Goal: Information Seeking & Learning: Learn about a topic

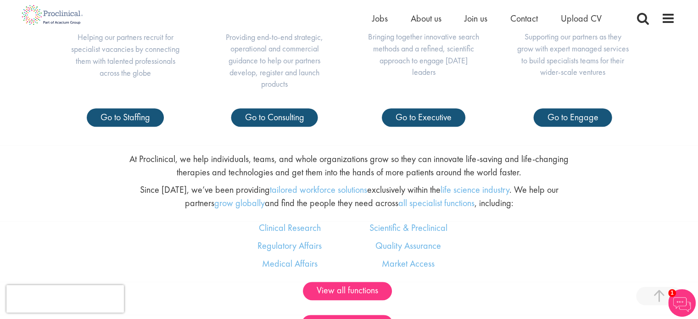
scroll to position [321, 0]
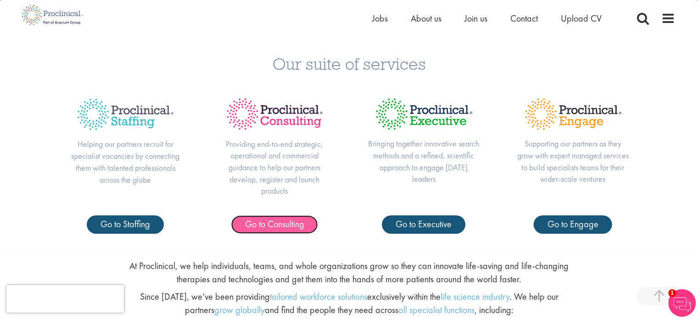
click at [291, 225] on span "Go to Consulting" at bounding box center [274, 224] width 59 height 12
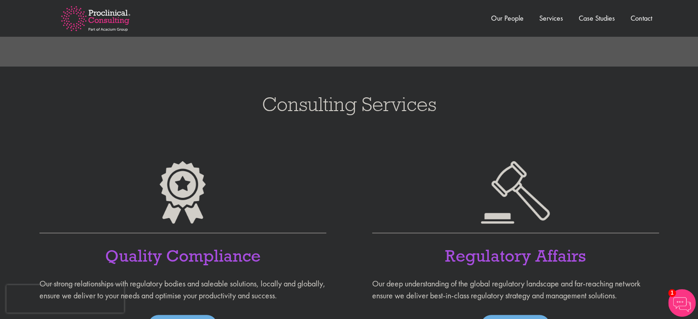
scroll to position [643, 0]
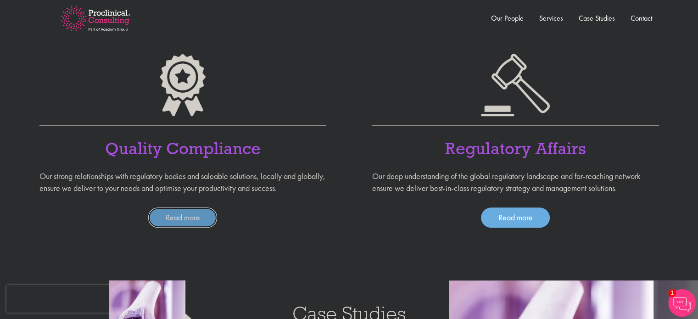
click at [187, 223] on link "Read more" at bounding box center [182, 218] width 69 height 20
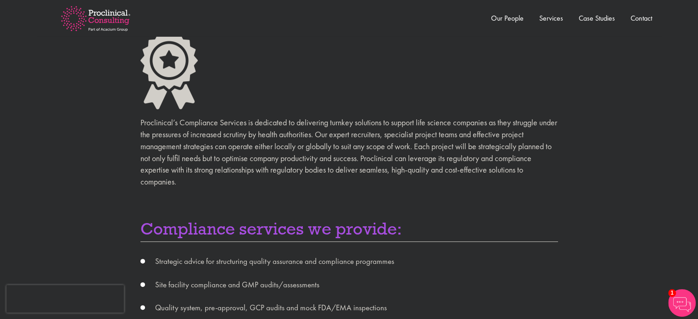
scroll to position [107, 0]
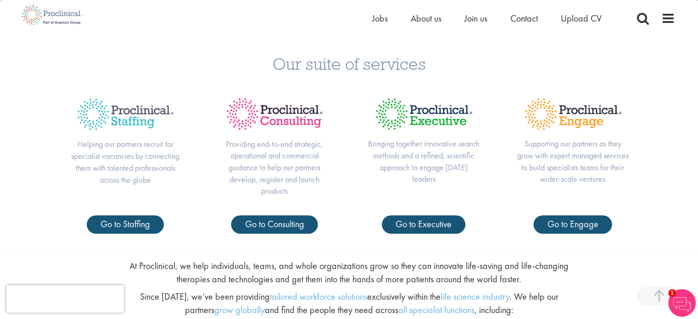
scroll to position [214, 0]
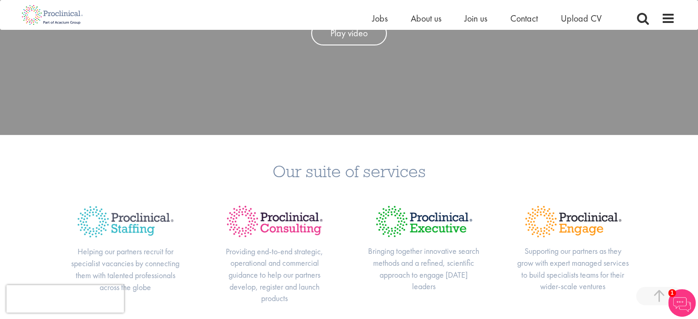
drag, startPoint x: 435, startPoint y: 173, endPoint x: 275, endPoint y: 180, distance: 160.4
type textarea "Our suite of services"
click at [275, 180] on h3 "Our suite of services" at bounding box center [349, 171] width 685 height 17
copy h3 "Our suite of services"
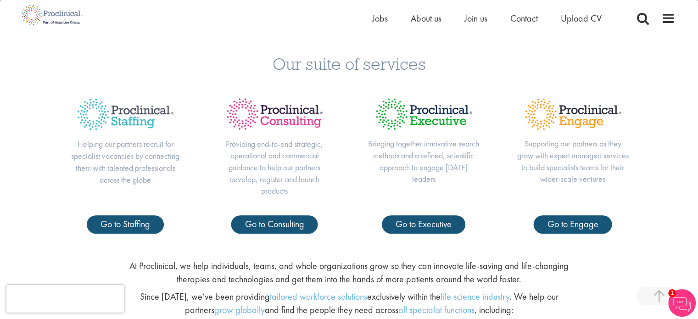
click at [320, 122] on img at bounding box center [275, 113] width 113 height 47
click at [277, 226] on span "Go to Consulting" at bounding box center [274, 224] width 59 height 12
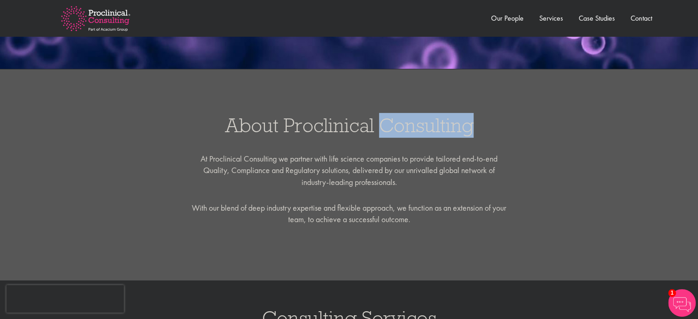
drag, startPoint x: 473, startPoint y: 125, endPoint x: 377, endPoint y: 129, distance: 97.0
type textarea "Consulting"
click at [377, 129] on h3 "About Proclinical Consulting" at bounding box center [349, 125] width 680 height 20
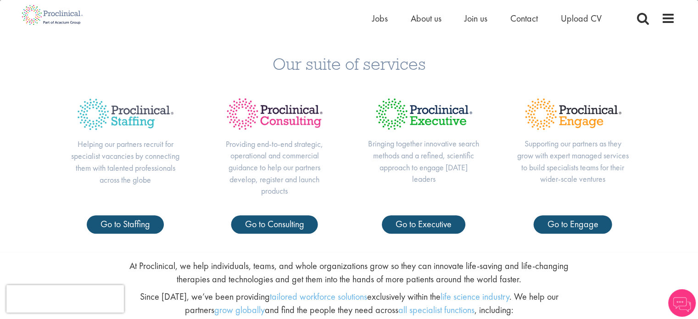
click at [425, 234] on div "Our suite of services Helping our partners recruit for specialist vacancies by …" at bounding box center [349, 140] width 698 height 225
click at [424, 225] on span "Go to Executive" at bounding box center [424, 224] width 56 height 12
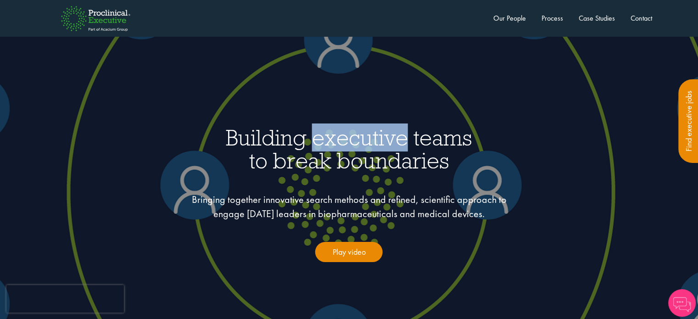
type textarea "executive"
click at [405, 142] on h1 "Building executive teams to break boundaries" at bounding box center [349, 148] width 541 height 45
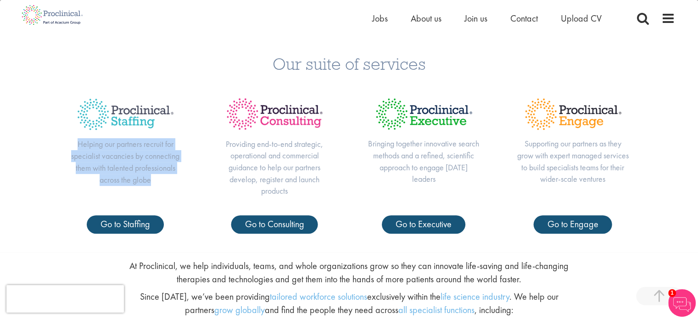
drag, startPoint x: 151, startPoint y: 181, endPoint x: 75, endPoint y: 146, distance: 83.2
type textarea "Helping our partners recruit for specialist vacancies by connecting them with t…"
click at [75, 146] on p "Helping our partners recruit for specialist vacancies by connecting them with t…" at bounding box center [125, 161] width 113 height 47
copy p "Helping our partners recruit for specialist vacancies by connecting them with t…"
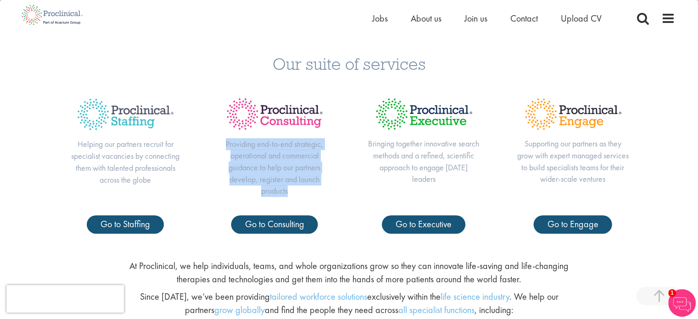
drag, startPoint x: 286, startPoint y: 191, endPoint x: 221, endPoint y: 141, distance: 81.9
click at [221, 141] on p "Providing end-to-end strategic, operational and commercial guidance to help our…" at bounding box center [275, 167] width 113 height 59
copy p "Providing end-to-end strategic, operational and commercial guidance to help our…"
drag, startPoint x: 455, startPoint y: 179, endPoint x: 379, endPoint y: 148, distance: 81.6
click at [379, 148] on p "Bringing together innovative search methods and a refined, scientific approach …" at bounding box center [424, 161] width 113 height 47
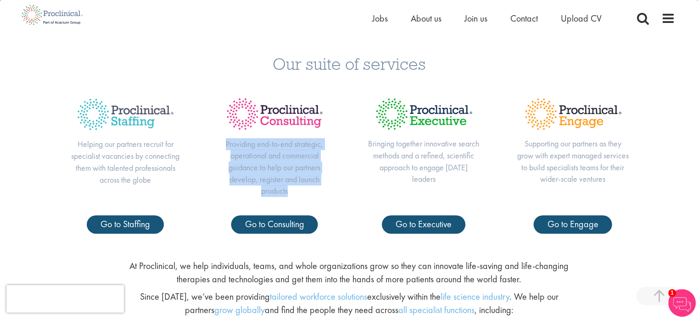
copy p "Bringing together innovative search methods and a refined, scientific approach …"
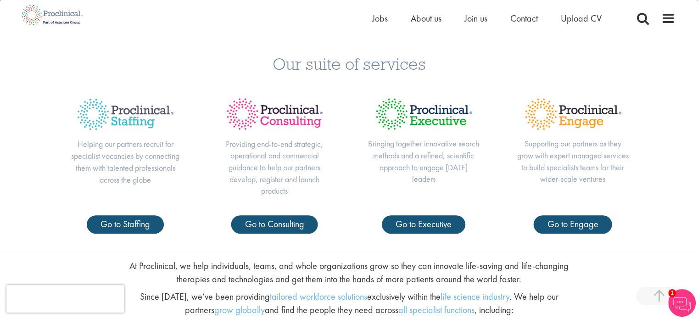
click at [583, 172] on p "Supporting our partners as they grow with expert managed services to build spec…" at bounding box center [573, 161] width 113 height 47
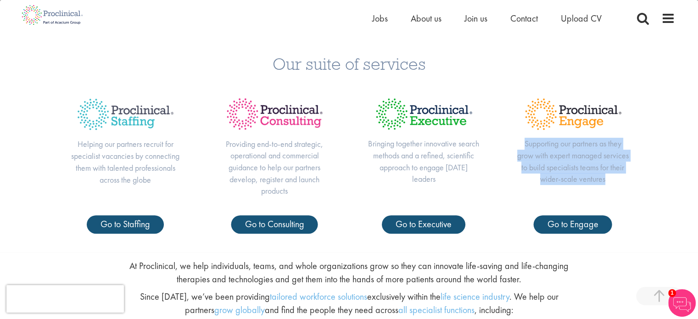
drag, startPoint x: 622, startPoint y: 180, endPoint x: 520, endPoint y: 142, distance: 108.7
click at [520, 142] on p "Supporting our partners as they grow with expert managed services to build spec…" at bounding box center [573, 161] width 113 height 47
copy p "Supporting our partners as they grow with expert managed services to build spec…"
click at [132, 225] on span "Go to Staffing" at bounding box center [126, 224] width 50 height 12
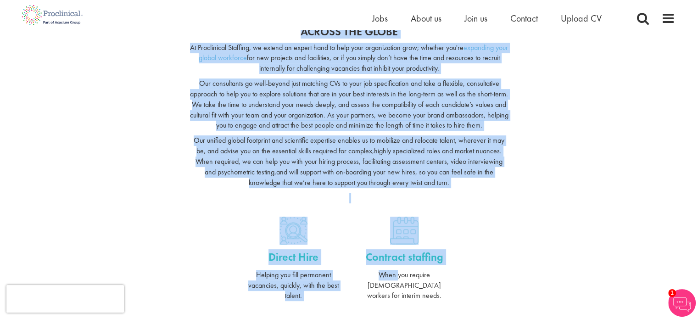
scroll to position [214, 0]
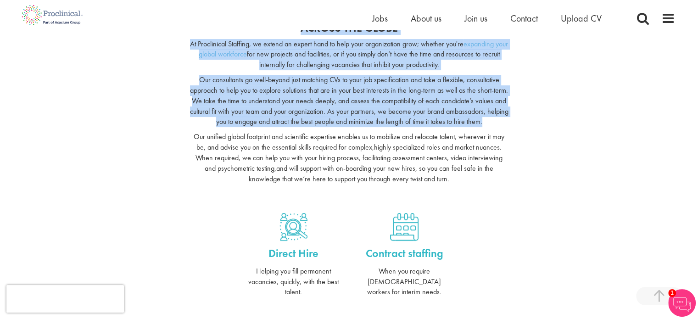
drag, startPoint x: 191, startPoint y: 110, endPoint x: 443, endPoint y: 189, distance: 263.8
type textarea "LOREMIP DOL SITAMETC AD ELITSE, DOEIUS TEM INCIDIDU UTLA-ETDOLOR MAGNAALIQUAEN …"
click at [443, 189] on div "Helping our partners to source, engage and mobilize high-caliber professionals …" at bounding box center [349, 96] width 333 height 215
copy div "Helping our partners to source, engage and mobilize high-caliber professionals …"
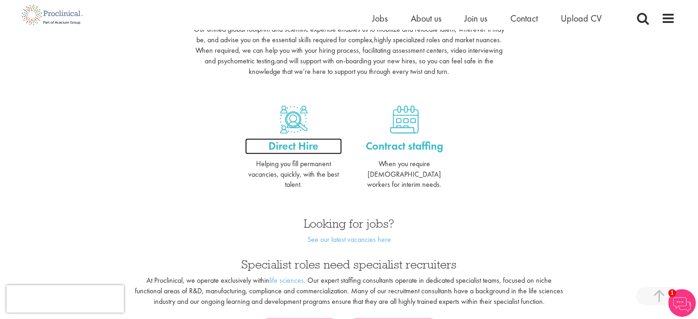
click at [301, 149] on p "Direct Hire" at bounding box center [293, 146] width 97 height 16
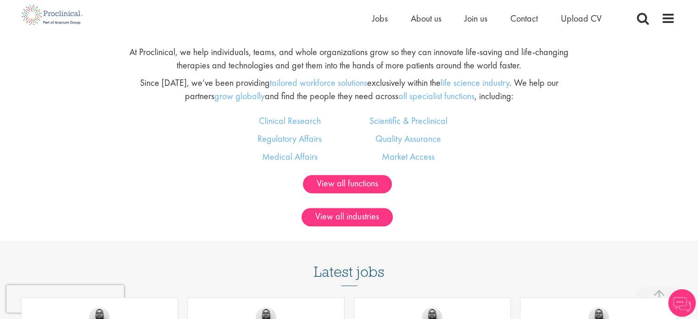
scroll to position [428, 0]
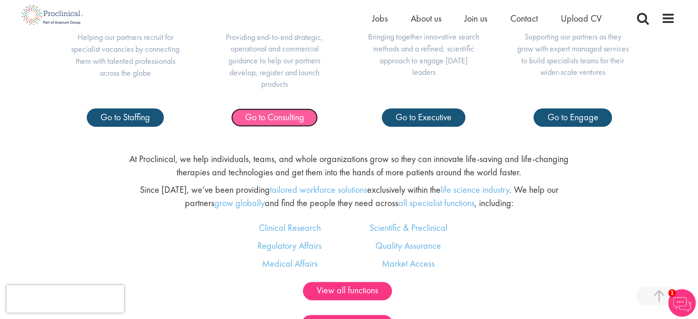
click at [272, 114] on span "Go to Consulting" at bounding box center [274, 117] width 59 height 12
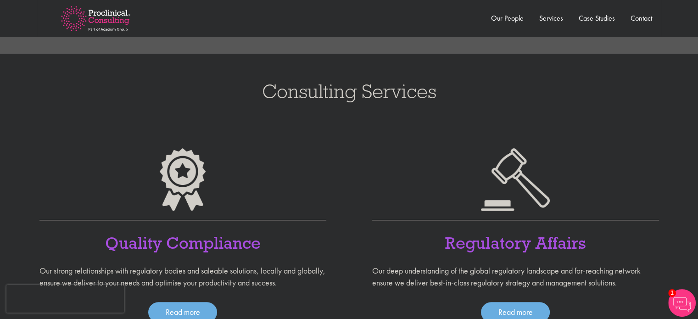
scroll to position [643, 0]
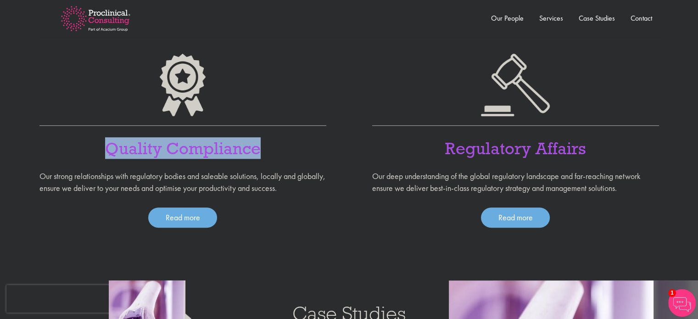
drag, startPoint x: 264, startPoint y: 151, endPoint x: 107, endPoint y: 148, distance: 157.5
type textarea "Quality Compliance"
click at [107, 148] on h4 "Quality Compliance" at bounding box center [182, 148] width 287 height 17
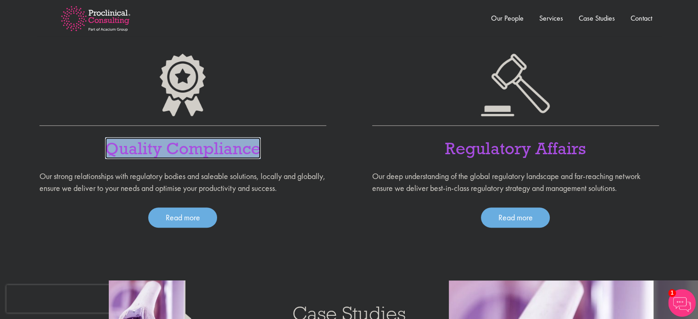
copy link "Quality Compliance"
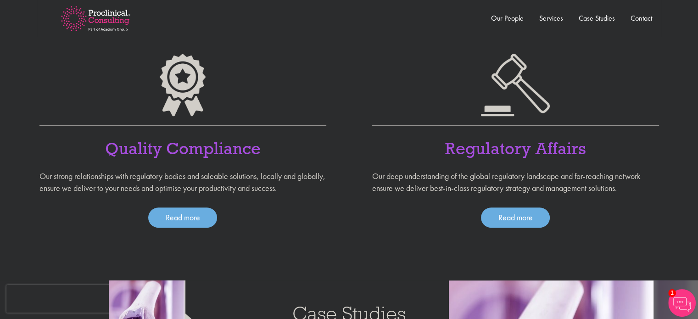
click at [595, 151] on h4 "Regulatory Affairs" at bounding box center [515, 148] width 287 height 17
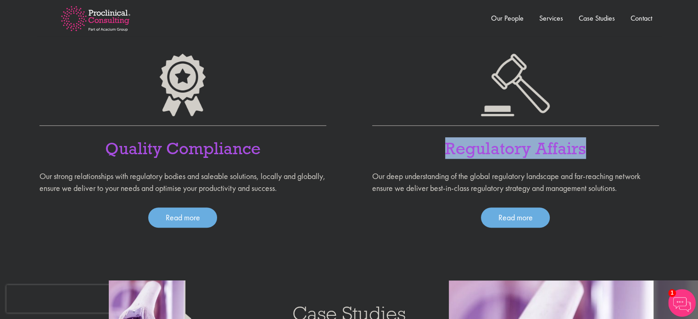
drag, startPoint x: 576, startPoint y: 146, endPoint x: 444, endPoint y: 147, distance: 132.3
click at [444, 147] on h4 "Regulatory Affairs" at bounding box center [515, 148] width 287 height 17
copy link "Regulatory Affairs"
click at [195, 217] on link "Read more" at bounding box center [182, 218] width 69 height 20
click at [523, 220] on link "Read more" at bounding box center [515, 218] width 69 height 20
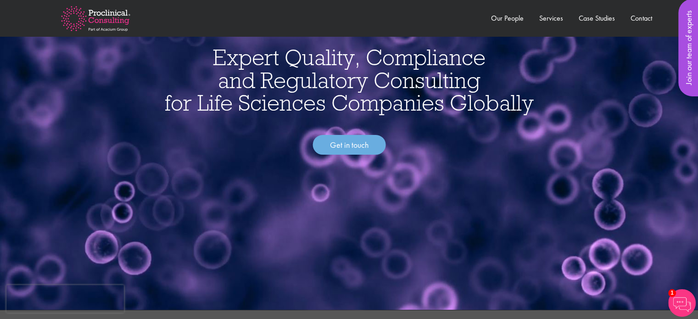
scroll to position [0, 0]
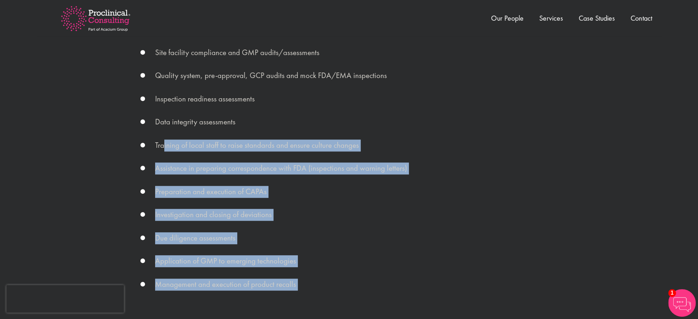
scroll to position [428, 0]
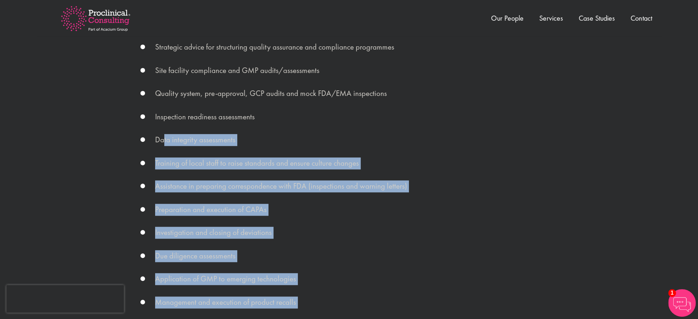
drag, startPoint x: 290, startPoint y: 200, endPoint x: 164, endPoint y: 135, distance: 141.5
type textarea "ta integrity assessments Training of local staff to raise standards and ensure …"
click at [164, 135] on div "Proclinical’s Compliance Services is dedicated to delivering turnkey solutions …" at bounding box center [350, 207] width 432 height 801
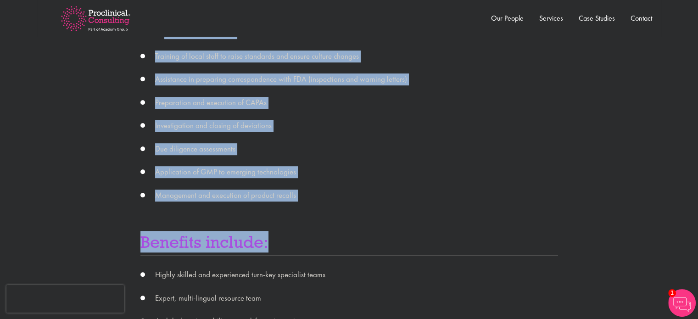
click at [317, 175] on li "Application of GMP to emerging technologies" at bounding box center [350, 172] width 418 height 12
click at [298, 194] on li "Management and execution of product recalls" at bounding box center [350, 196] width 418 height 12
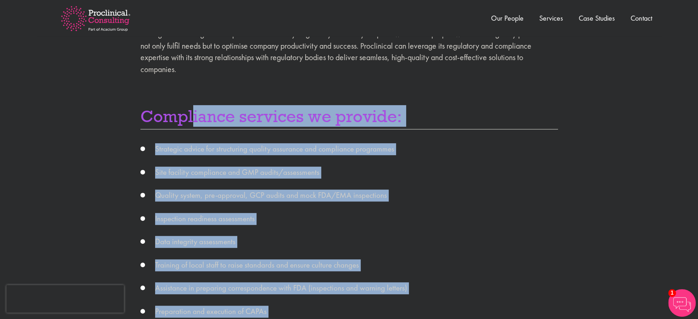
scroll to position [321, 0]
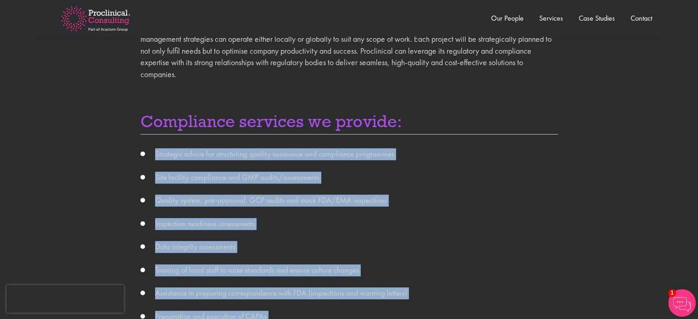
drag, startPoint x: 287, startPoint y: 194, endPoint x: 152, endPoint y: 155, distance: 141.0
click at [152, 155] on ul "Strategic advice for structuring quality assurance and compliance programmes Si…" at bounding box center [350, 281] width 418 height 267
copy ul "Strategic advice for structuring quality assurance and compliance programmes Si…"
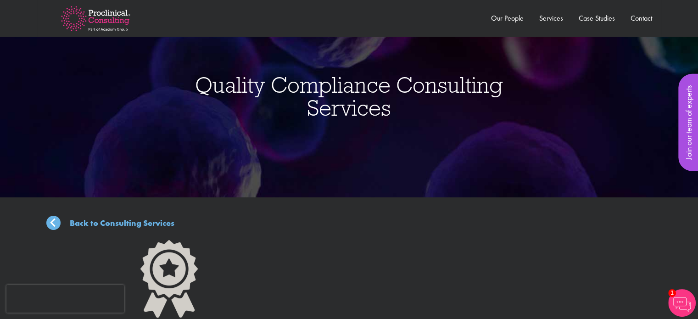
scroll to position [0, 0]
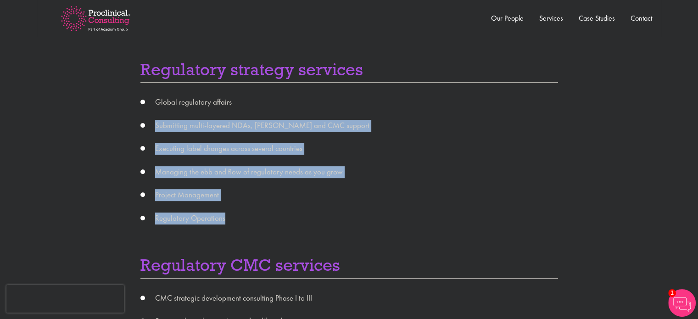
drag, startPoint x: 229, startPoint y: 221, endPoint x: 148, endPoint y: 128, distance: 123.7
type textarea "Submitting multi-layered NDAs, MAAs and CMC support Executing label changes acr…"
click at [148, 128] on ul "Global regulatory affairs Submitting multi-layered NDAs, MAAs and CMC support E…" at bounding box center [350, 160] width 418 height 128
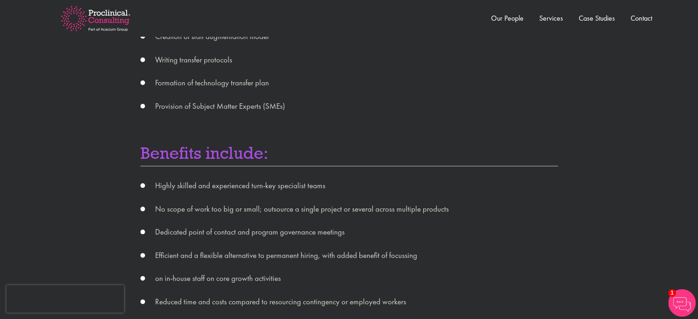
scroll to position [964, 0]
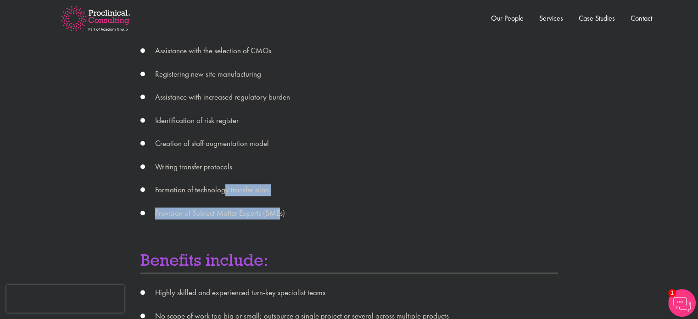
drag, startPoint x: 279, startPoint y: 214, endPoint x: 227, endPoint y: 189, distance: 58.3
click at [226, 189] on ul "Gap analysis Assistance with the selection of CMOs Registering new site manufac…" at bounding box center [350, 120] width 418 height 197
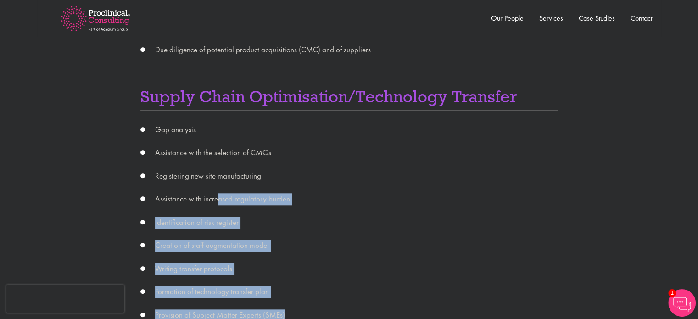
scroll to position [857, 0]
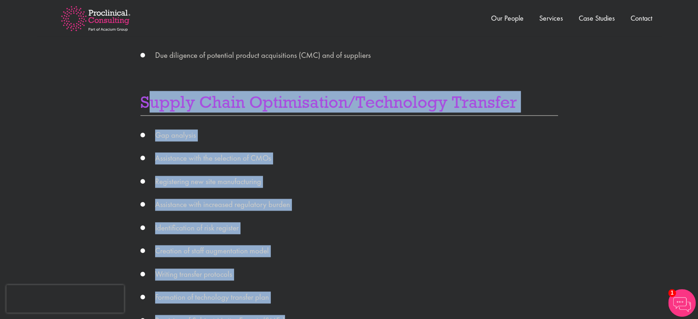
drag, startPoint x: 294, startPoint y: 214, endPoint x: 147, endPoint y: 107, distance: 181.4
click at [147, 107] on div "Have you got a project or study that requires skilled regulatory staff urgently…" at bounding box center [350, 43] width 432 height 1329
click at [175, 107] on h4 "Supply Chain Optimisation/Technology Transfer" at bounding box center [350, 104] width 418 height 22
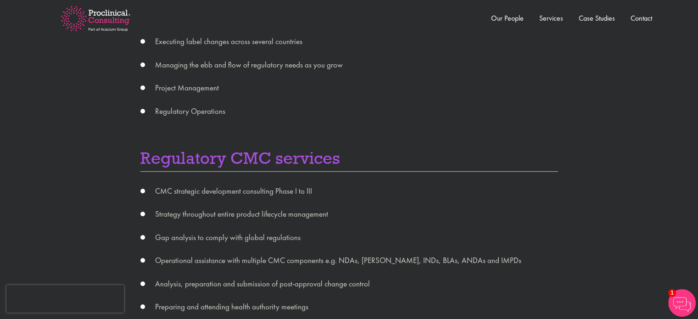
scroll to position [428, 0]
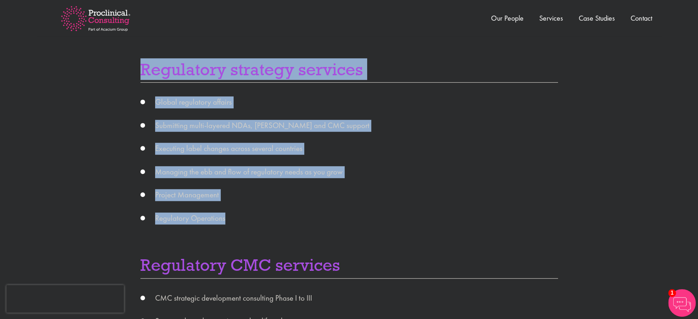
drag, startPoint x: 136, startPoint y: 67, endPoint x: 228, endPoint y: 220, distance: 178.6
copy div "Regulatory strategy services Global regulatory affairs Submitting multi-layered…"
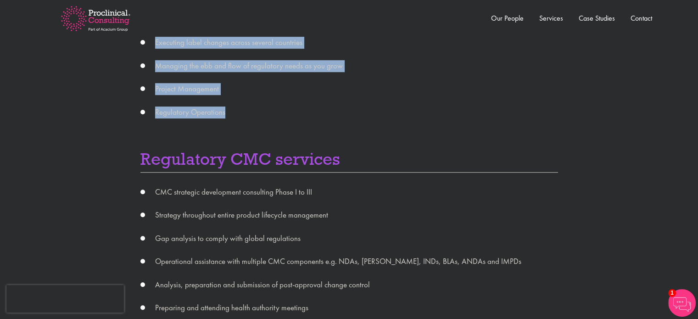
scroll to position [643, 0]
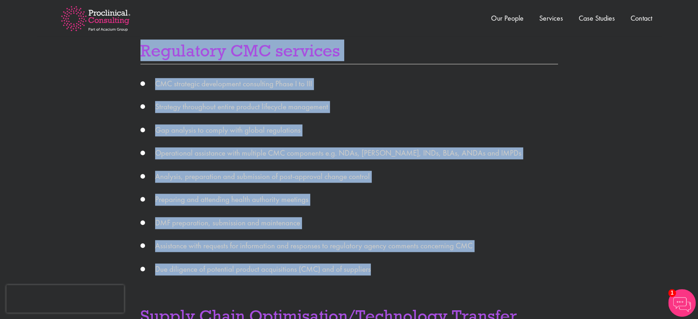
drag, startPoint x: 134, startPoint y: 52, endPoint x: 376, endPoint y: 273, distance: 327.7
click at [376, 273] on div "Have you got a project or study that requires skilled regulatory staff urgently…" at bounding box center [350, 257] width 432 height 1329
copy div "Regulatory CMC services CMC strategic development consulting Phase I to III Str…"
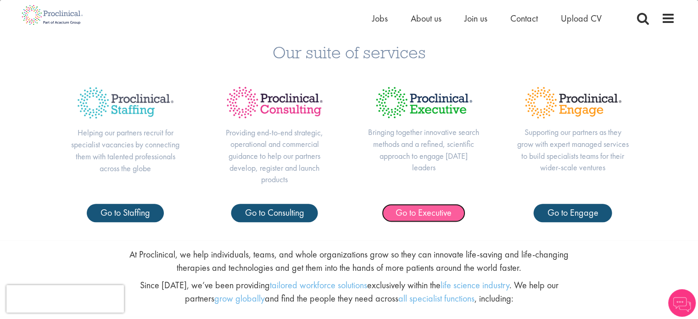
drag, startPoint x: 0, startPoint y: 0, endPoint x: 435, endPoint y: 214, distance: 484.9
click at [435, 214] on span "Go to Executive" at bounding box center [424, 213] width 56 height 12
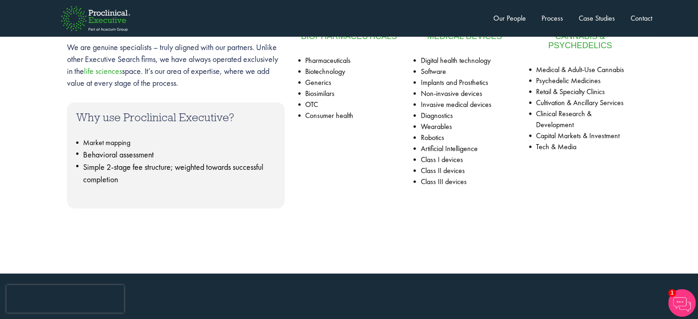
scroll to position [428, 0]
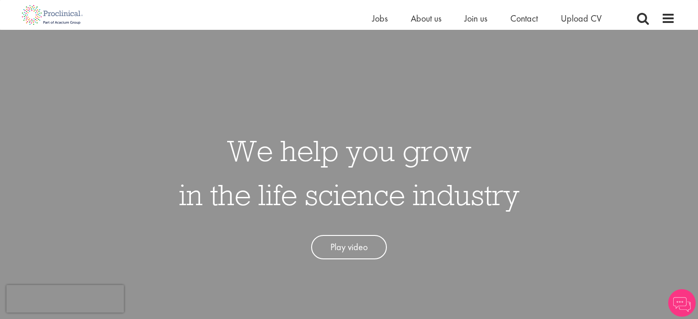
scroll to position [333, 0]
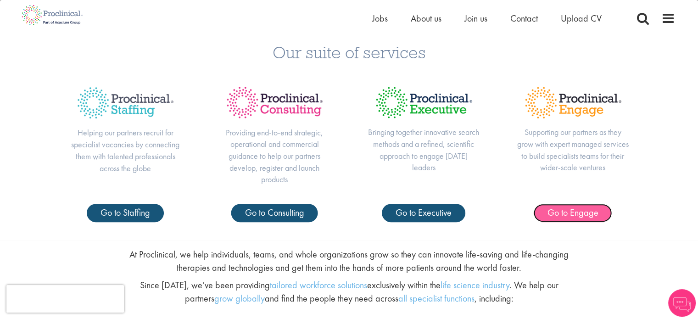
drag, startPoint x: 0, startPoint y: 0, endPoint x: 592, endPoint y: 216, distance: 630.5
click at [592, 216] on span "Go to Engage" at bounding box center [573, 213] width 51 height 12
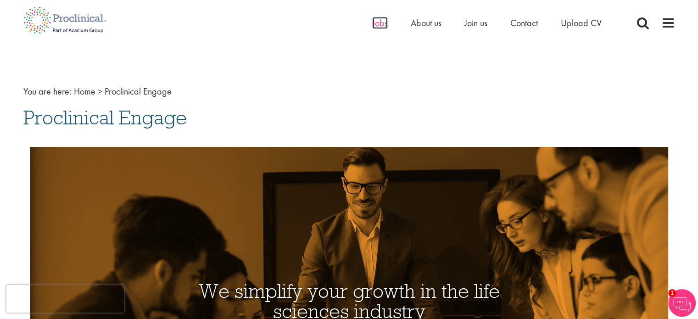
click at [379, 24] on span "Jobs" at bounding box center [380, 23] width 16 height 12
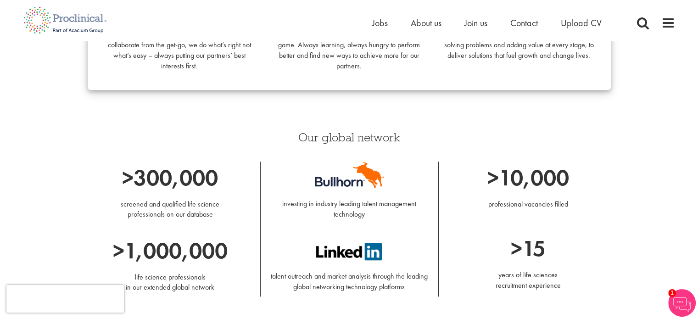
scroll to position [535, 0]
